Goal: Obtain resource: Download file/media

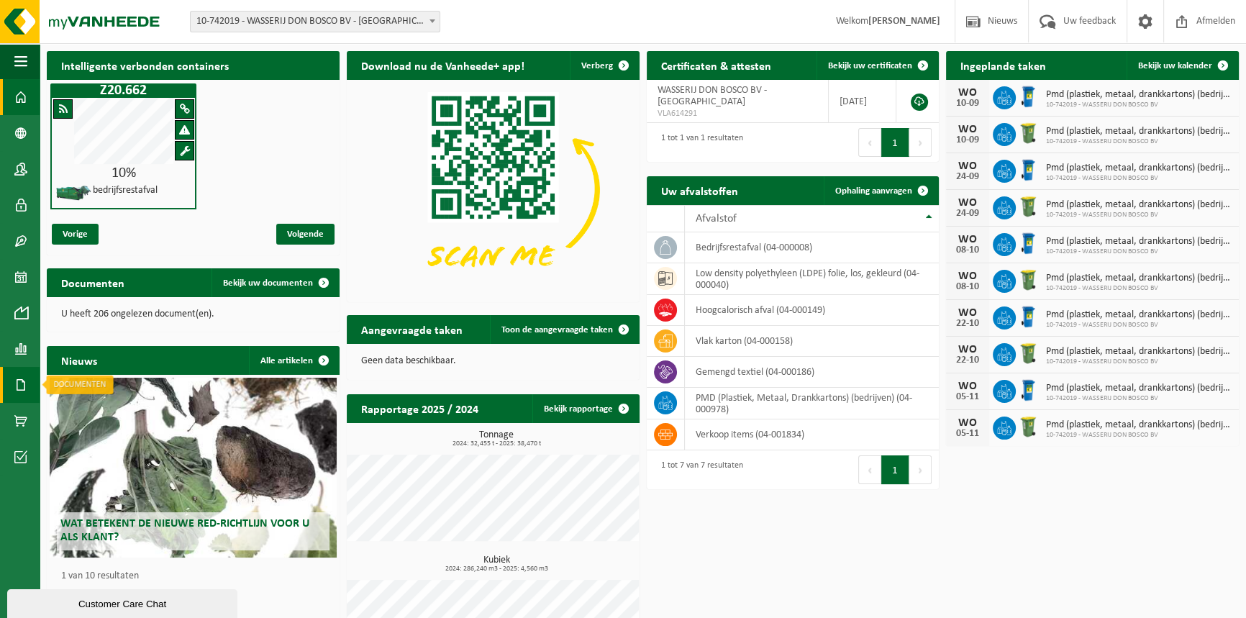
click at [21, 383] on span at bounding box center [20, 385] width 13 height 36
click at [100, 389] on span "Facturen" at bounding box center [102, 384] width 38 height 27
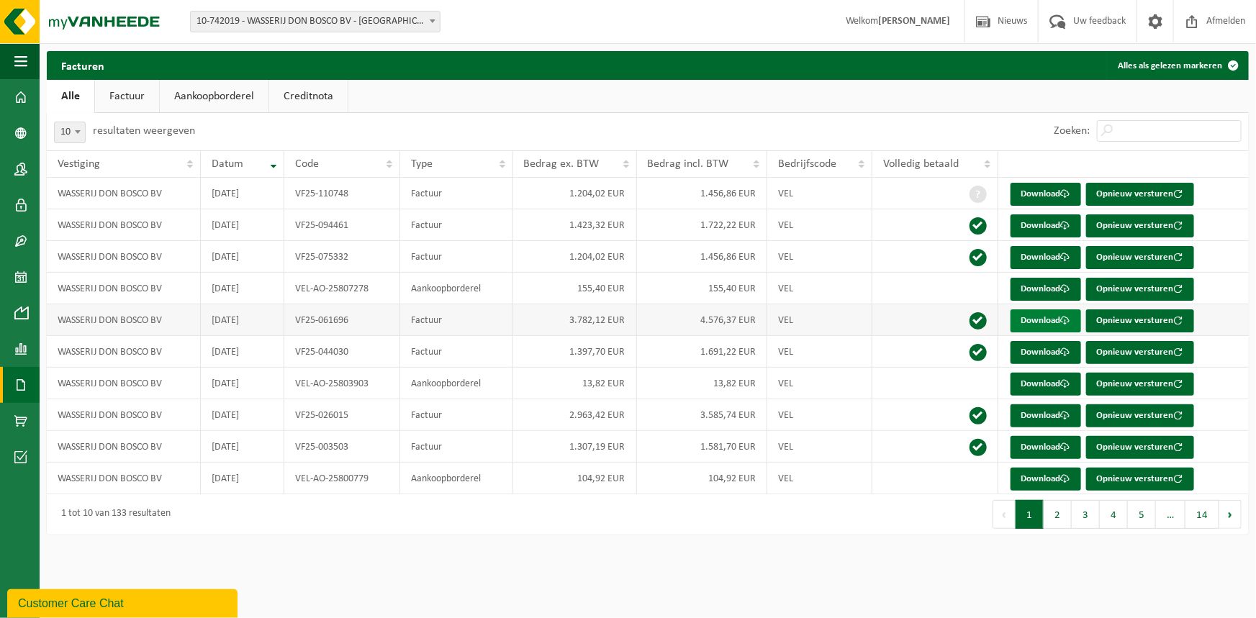
click at [1062, 322] on link "Download" at bounding box center [1045, 320] width 71 height 23
click at [1017, 292] on link "Download" at bounding box center [1045, 289] width 71 height 23
click at [1044, 387] on link "Download" at bounding box center [1045, 384] width 71 height 23
click at [23, 340] on span at bounding box center [20, 349] width 13 height 36
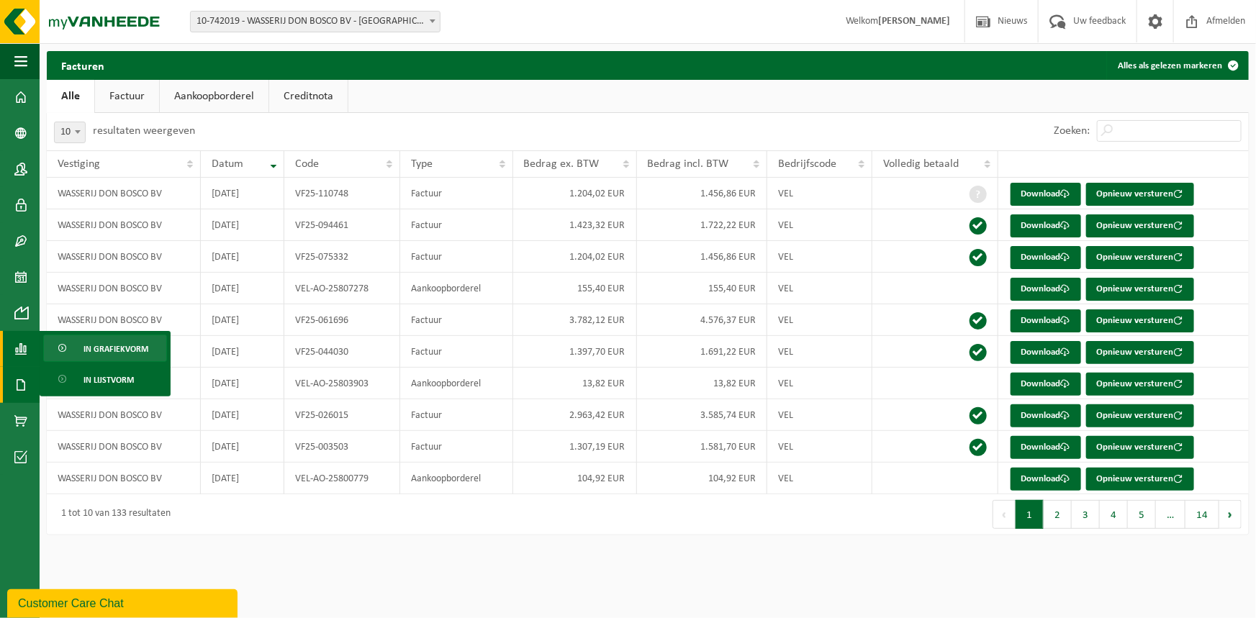
click at [117, 344] on span "In grafiekvorm" at bounding box center [115, 348] width 65 height 27
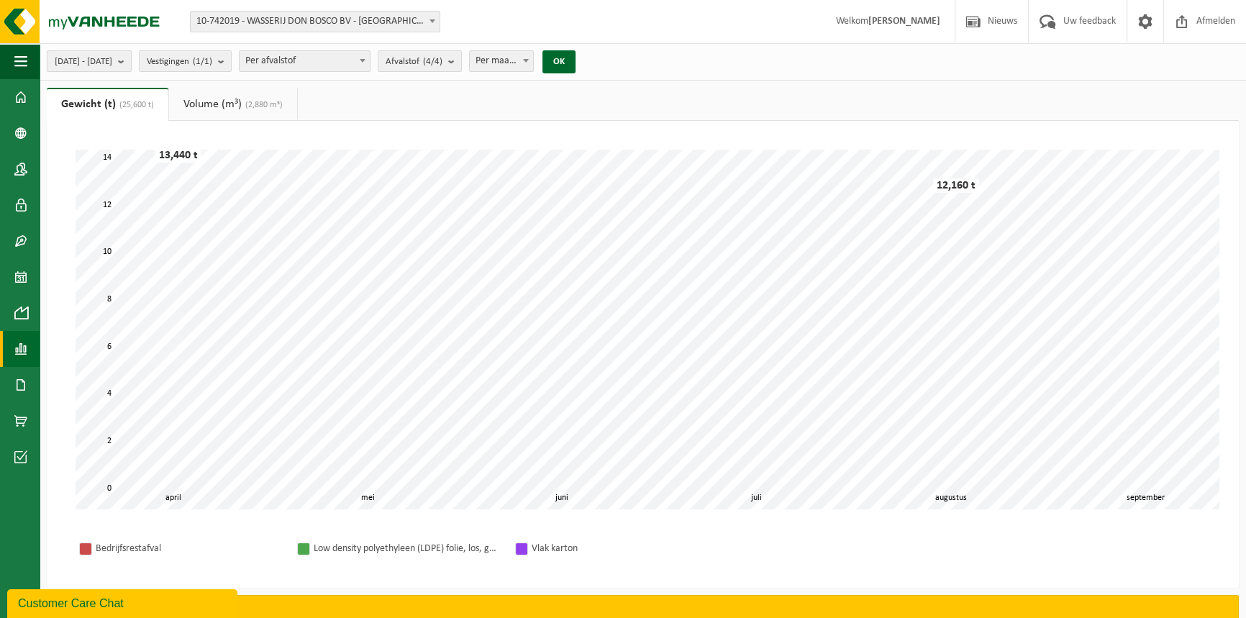
click at [131, 63] on b "submit" at bounding box center [124, 61] width 13 height 20
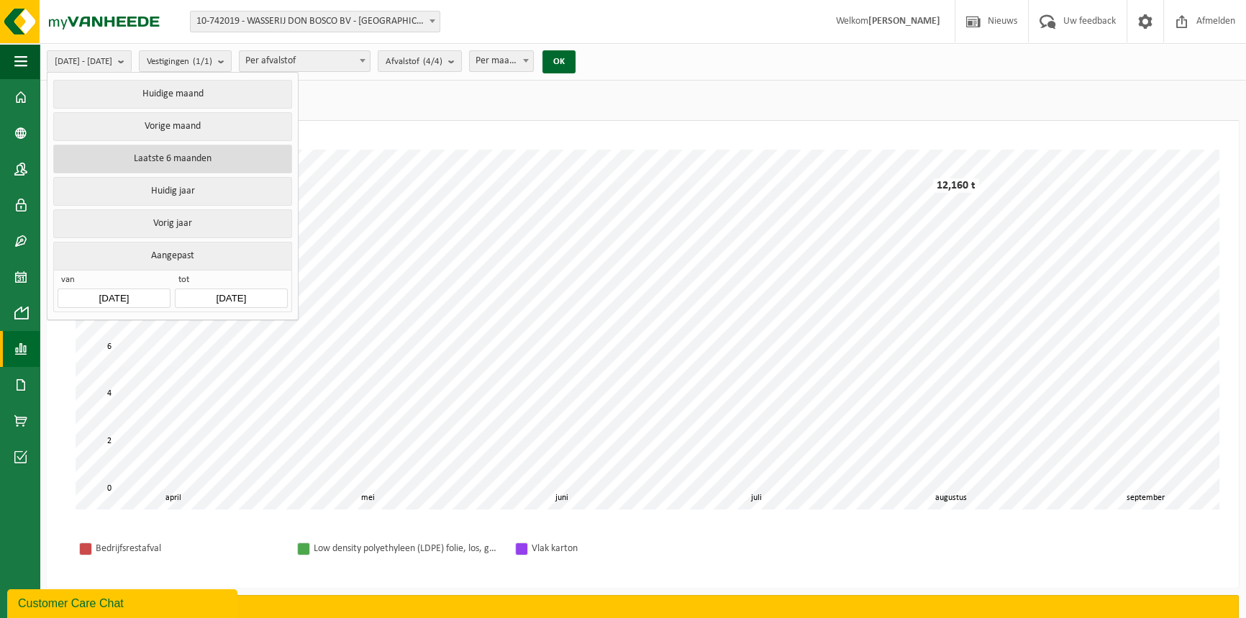
click at [169, 150] on button "Laatste 6 maanden" at bounding box center [172, 159] width 238 height 29
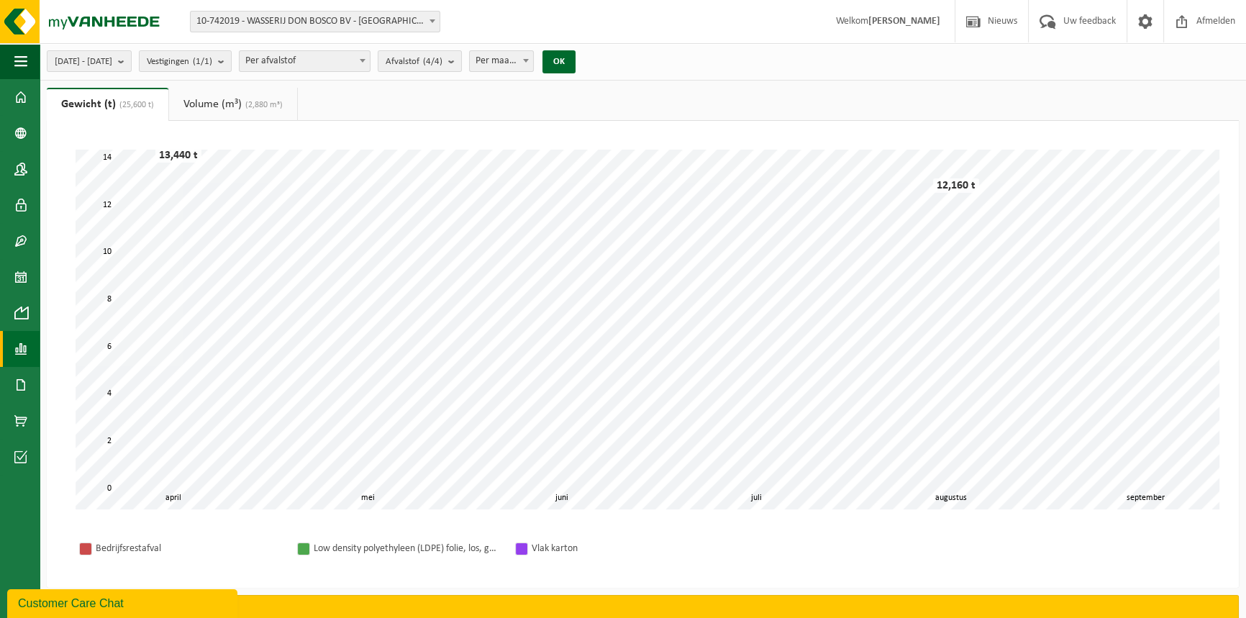
click at [217, 104] on link "Volume (m³) (2,880 m³)" at bounding box center [233, 104] width 128 height 33
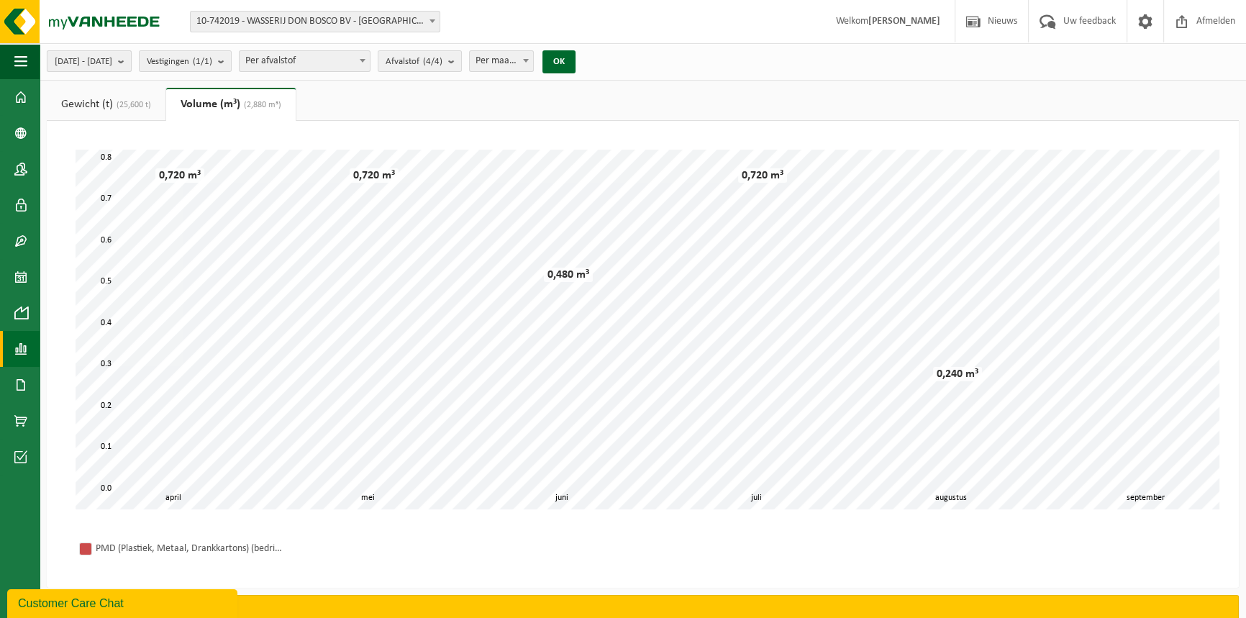
click at [131, 59] on b "submit" at bounding box center [124, 61] width 13 height 20
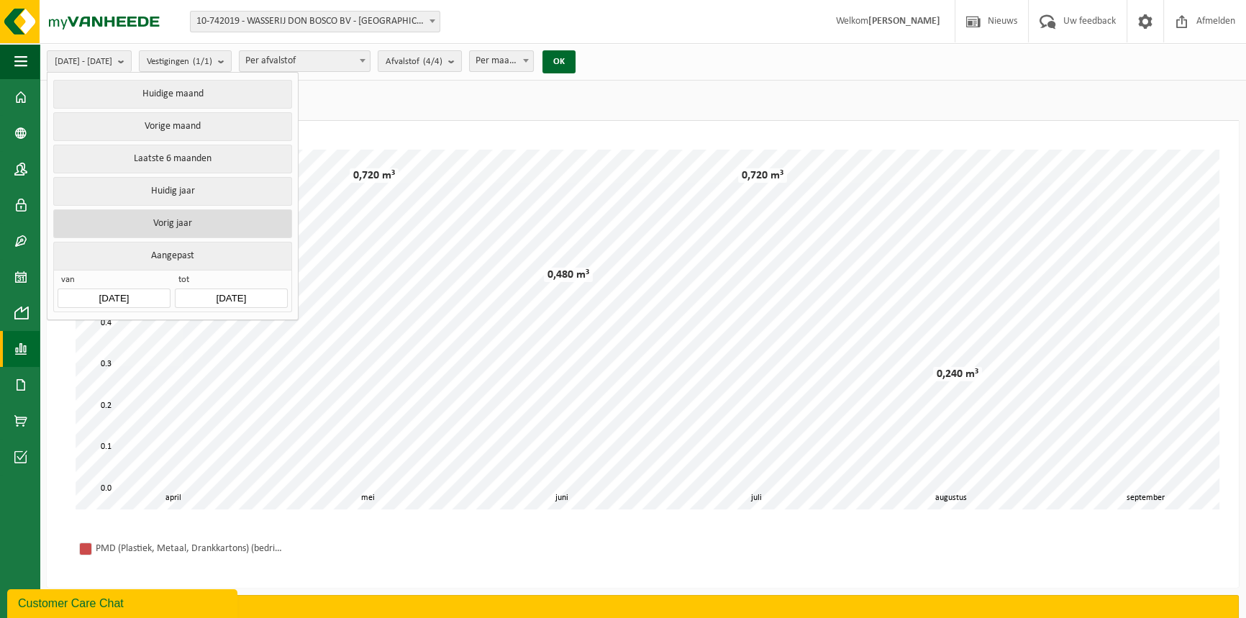
click at [168, 219] on button "Vorig jaar" at bounding box center [172, 223] width 238 height 29
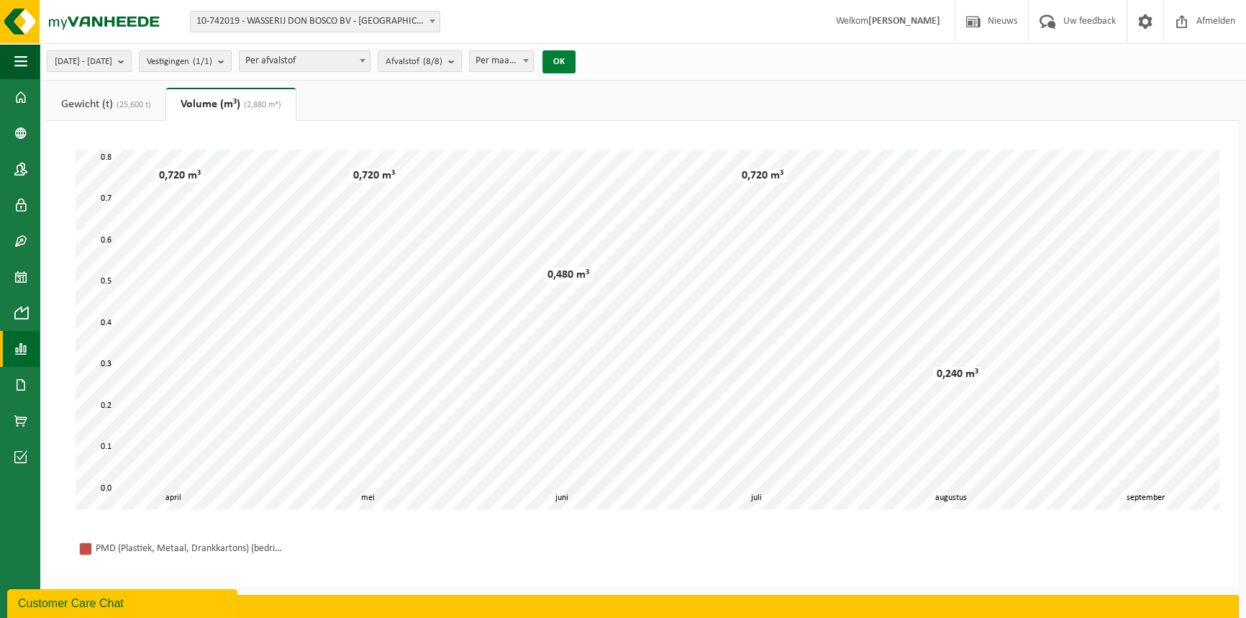
click at [576, 62] on button "OK" at bounding box center [558, 61] width 33 height 23
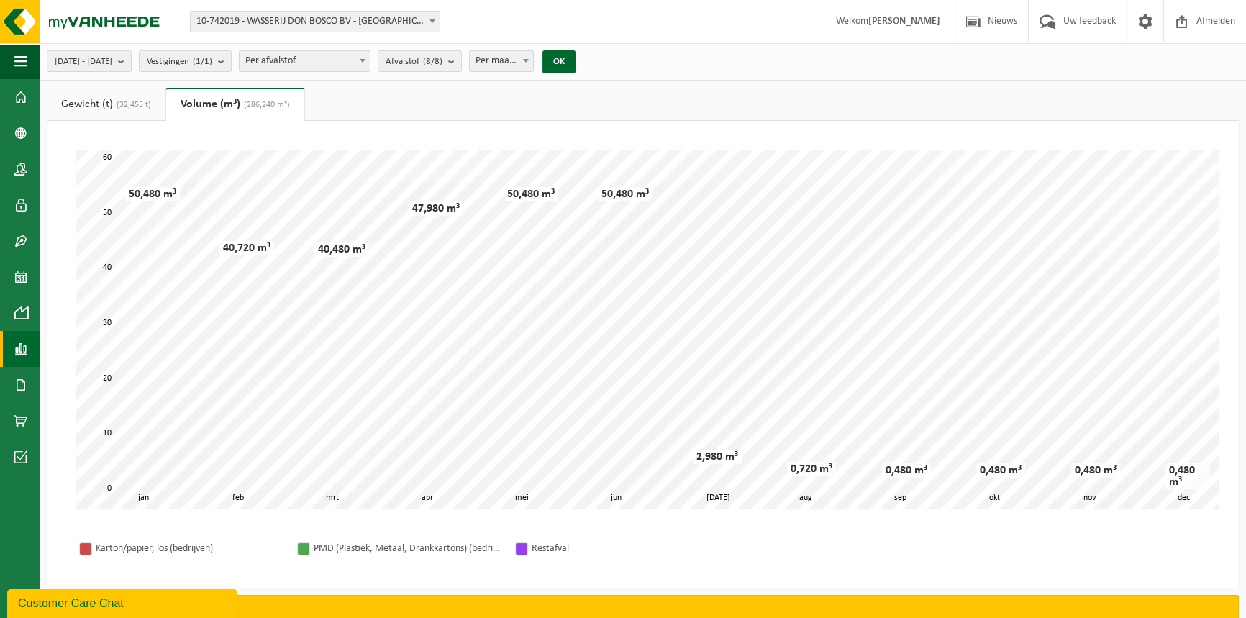
click at [123, 102] on span "(32,455 t)" at bounding box center [132, 105] width 38 height 9
